Goal: Book appointment/travel/reservation

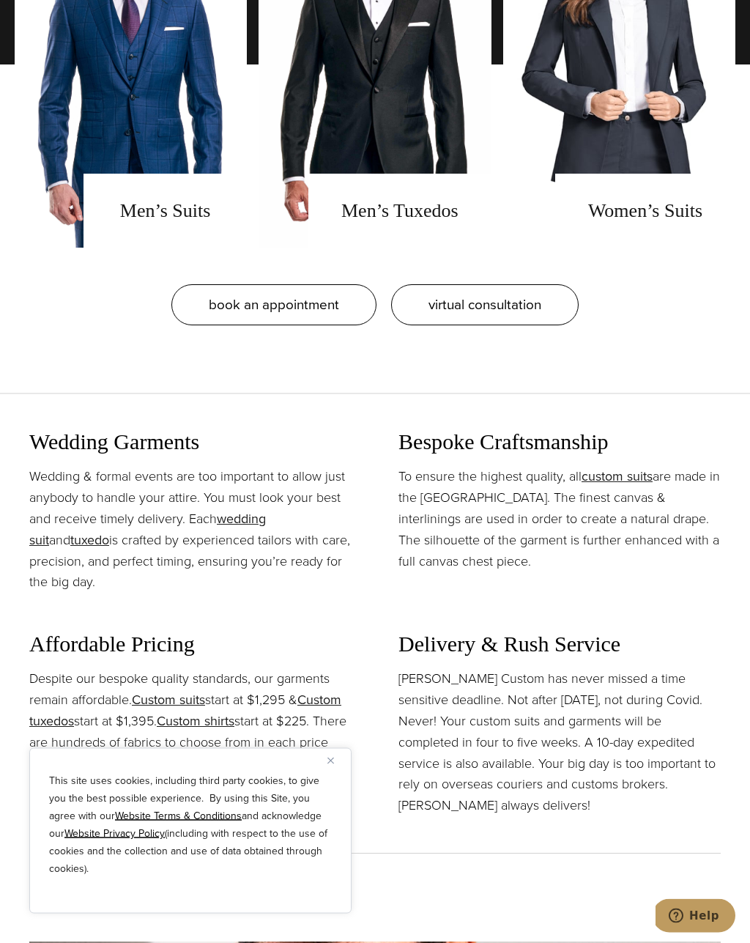
scroll to position [1565, 0]
click at [157, 222] on link "men's suits" at bounding box center [131, 64] width 232 height 366
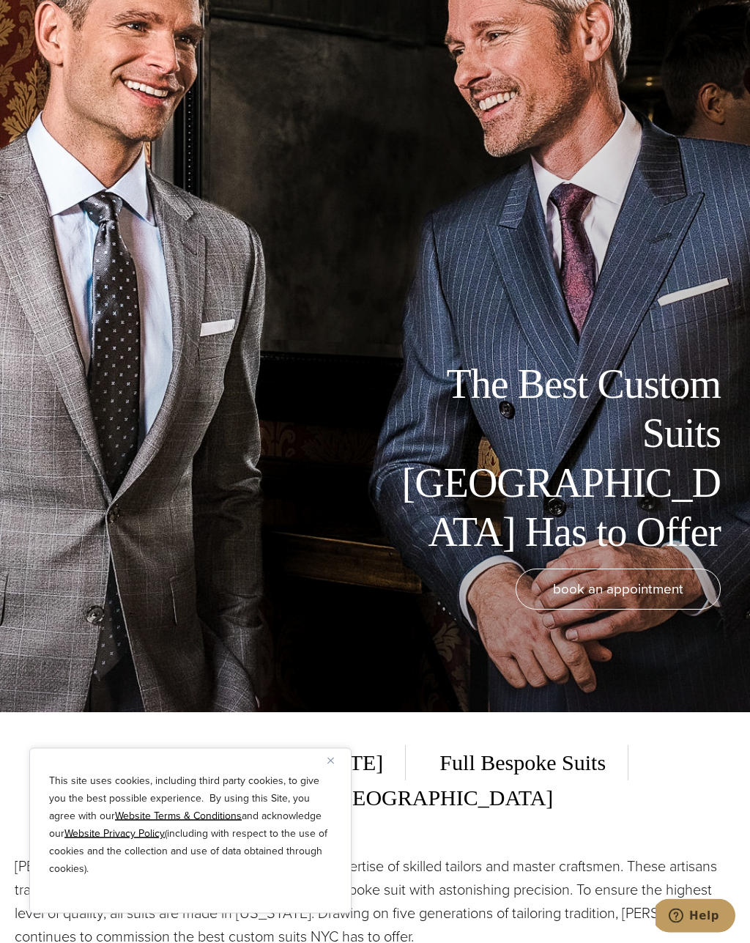
scroll to position [232, 0]
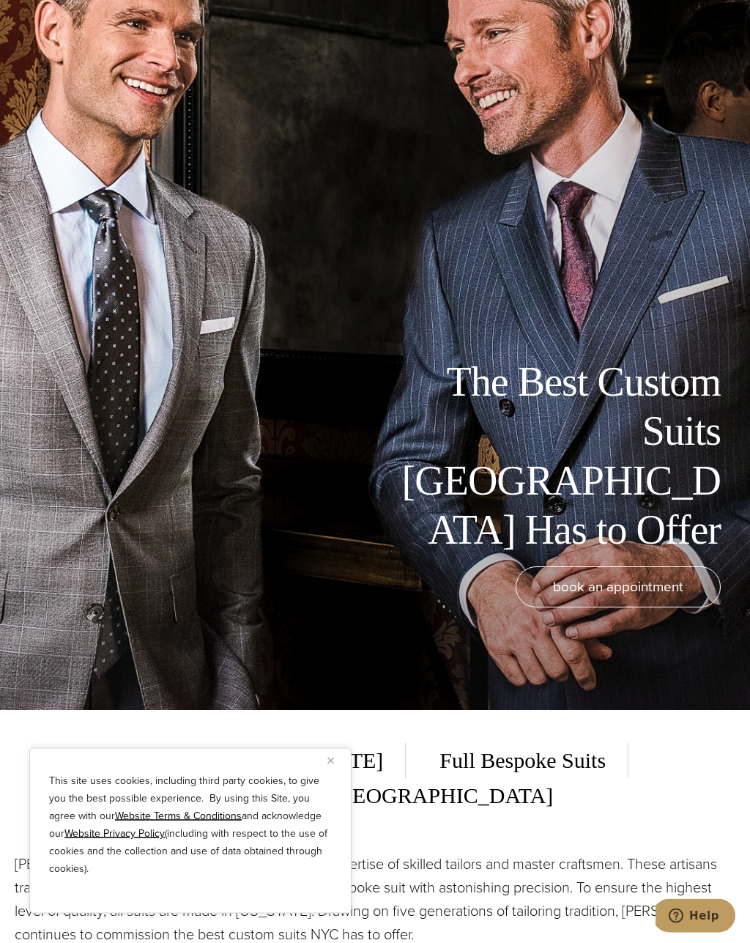
click at [330, 764] on img "Close" at bounding box center [330, 760] width 7 height 7
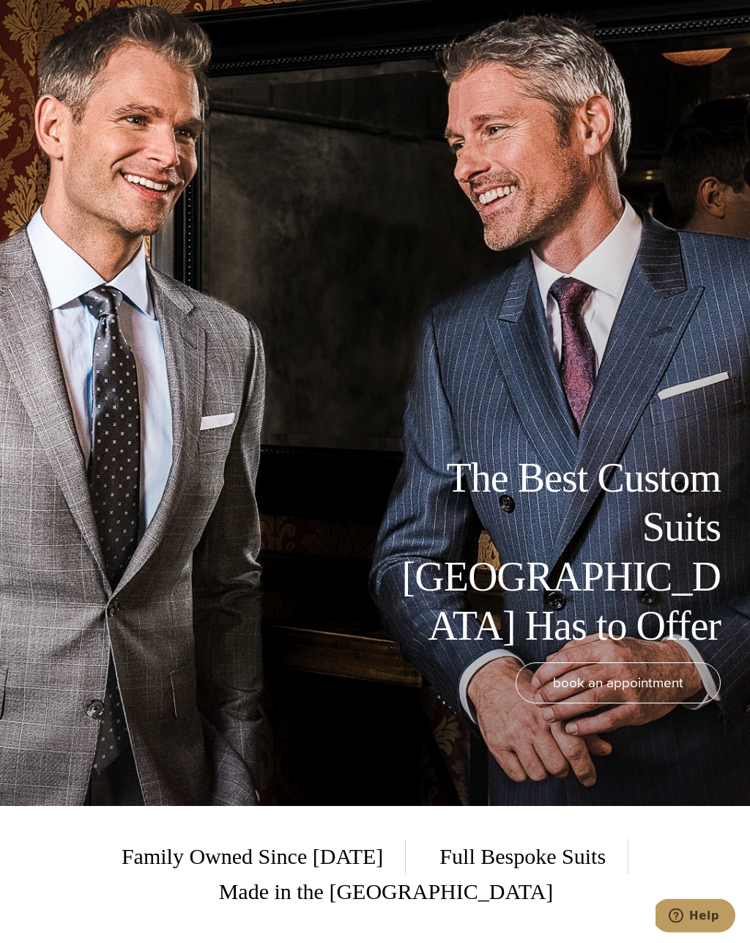
scroll to position [0, 0]
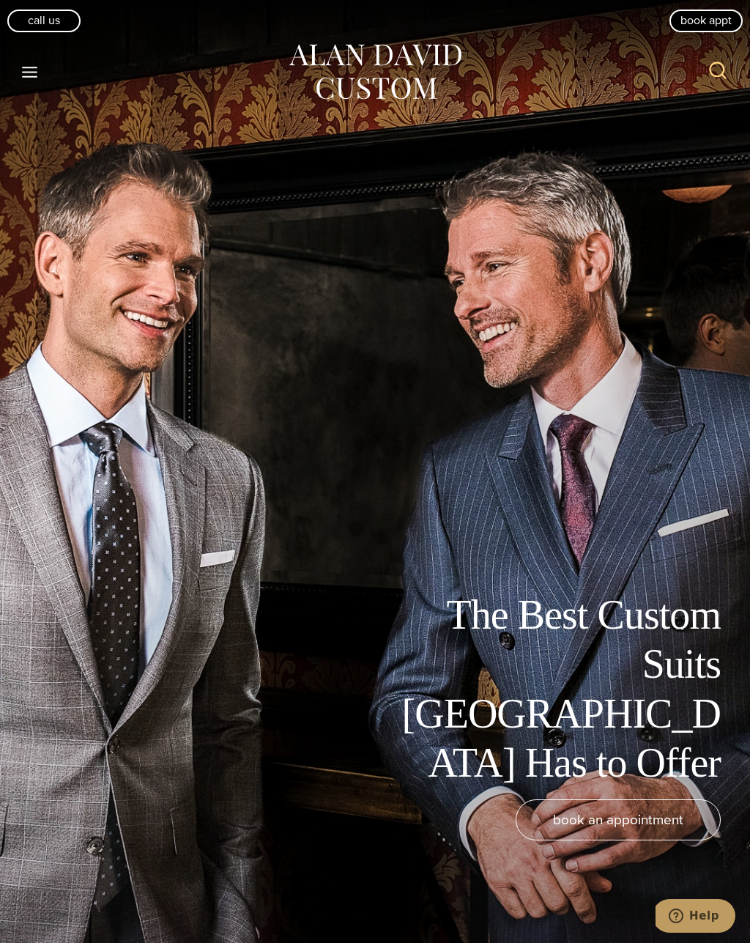
click at [35, 64] on icon "Toggle Menu" at bounding box center [30, 72] width 18 height 18
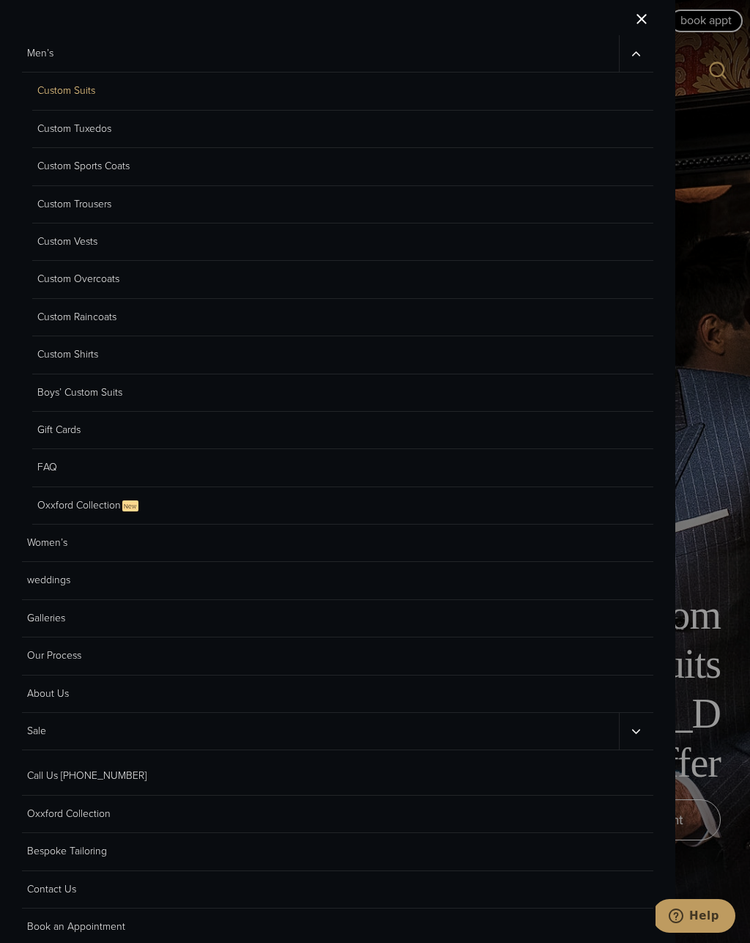
click at [117, 283] on link "Custom Overcoats" at bounding box center [342, 279] width 621 height 37
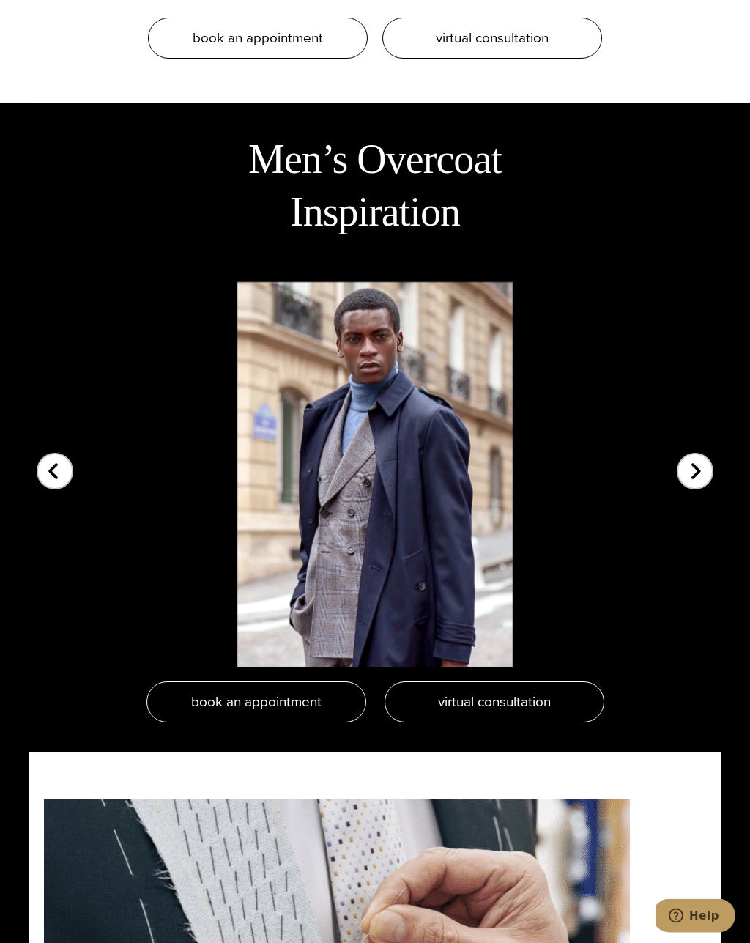
scroll to position [3415, 0]
click at [453, 27] on span "virtual consultation" at bounding box center [492, 37] width 113 height 21
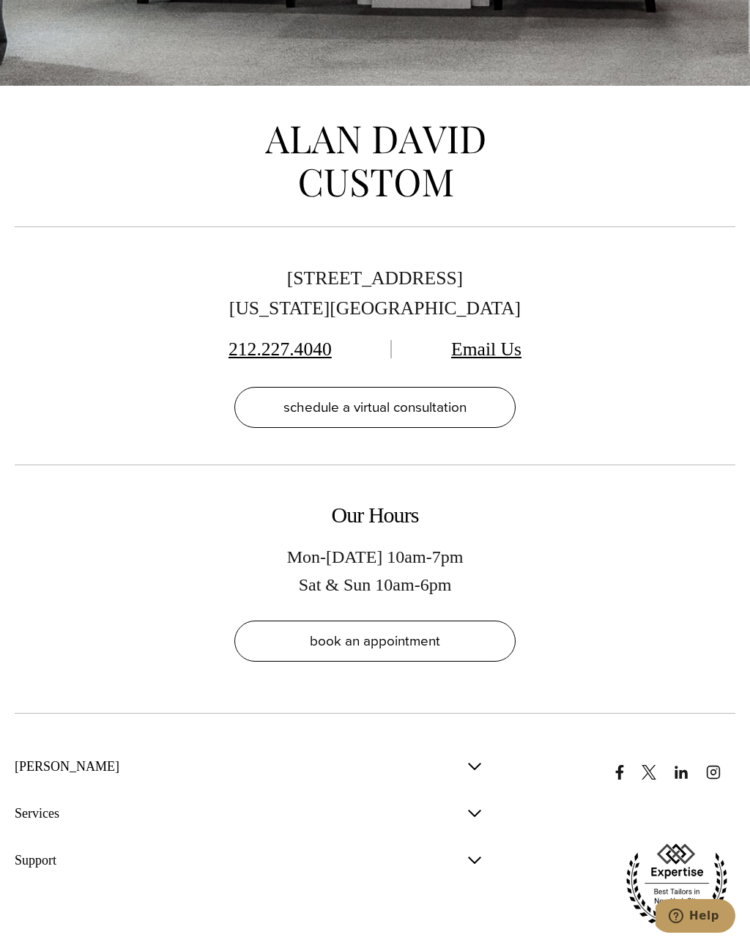
scroll to position [9555, 0]
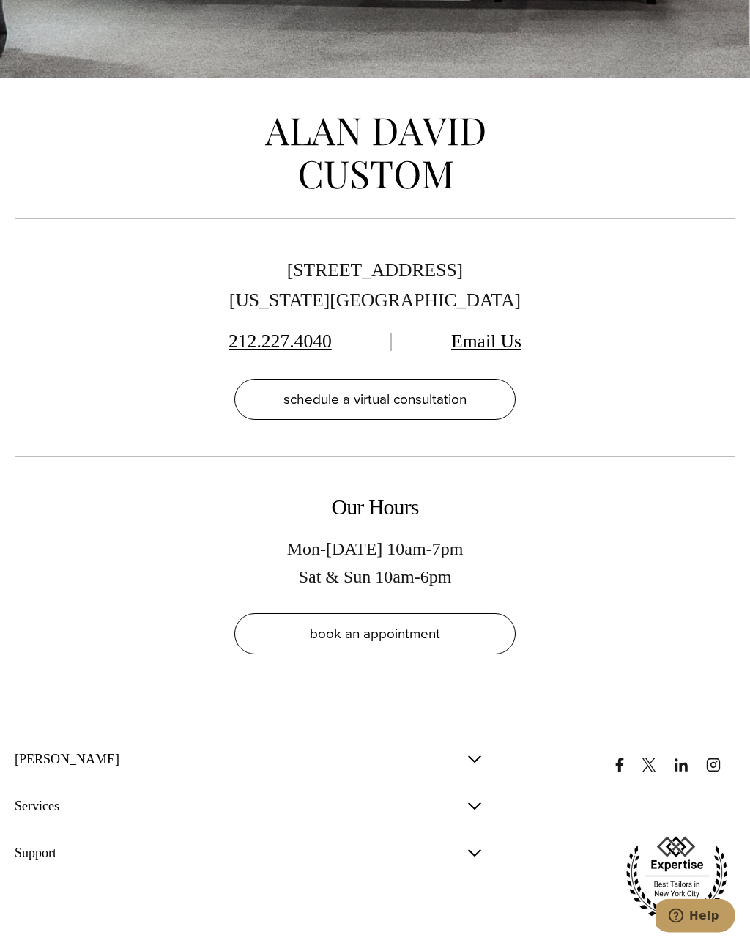
scroll to position [4934, 0]
